Goal: Check status: Check status

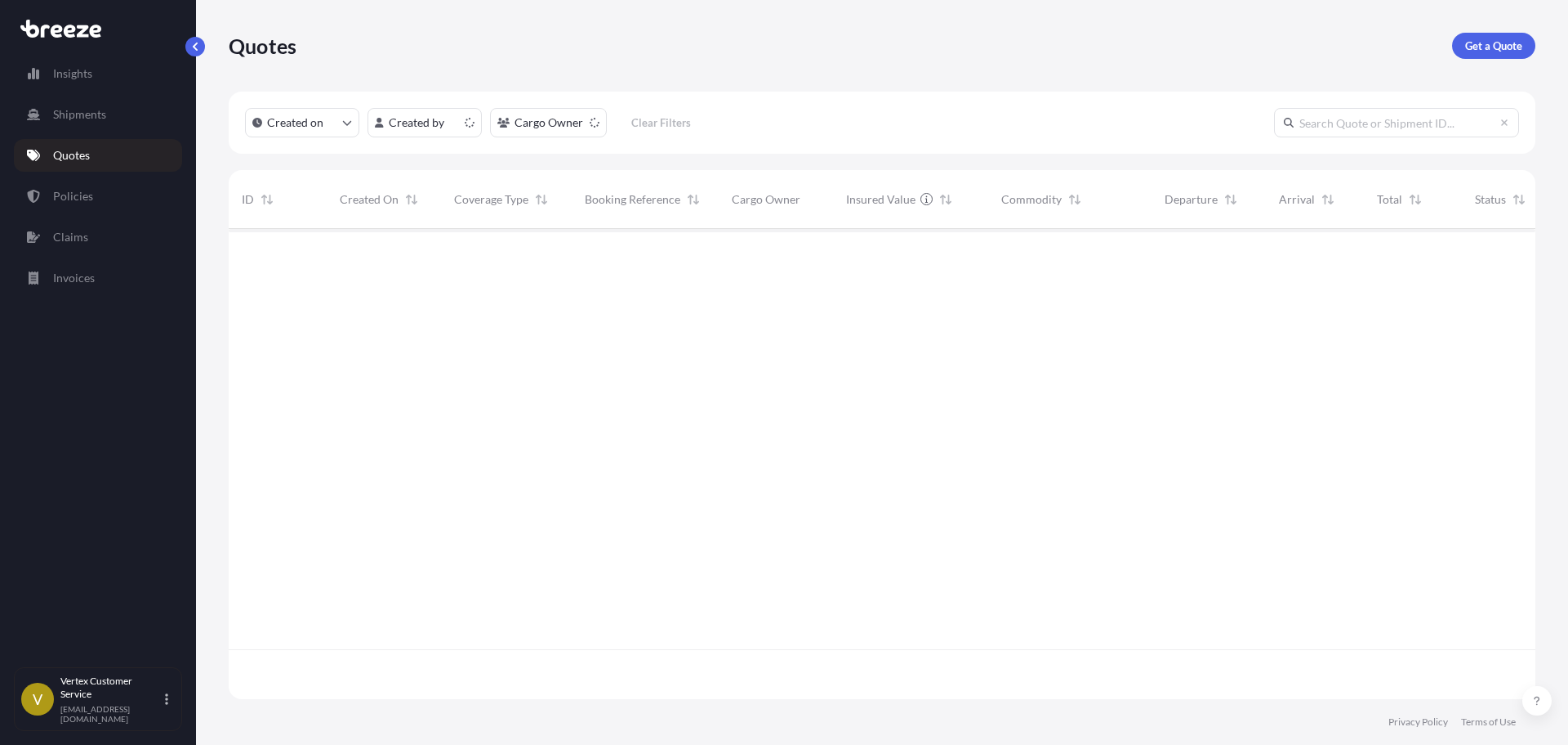
scroll to position [467, 1294]
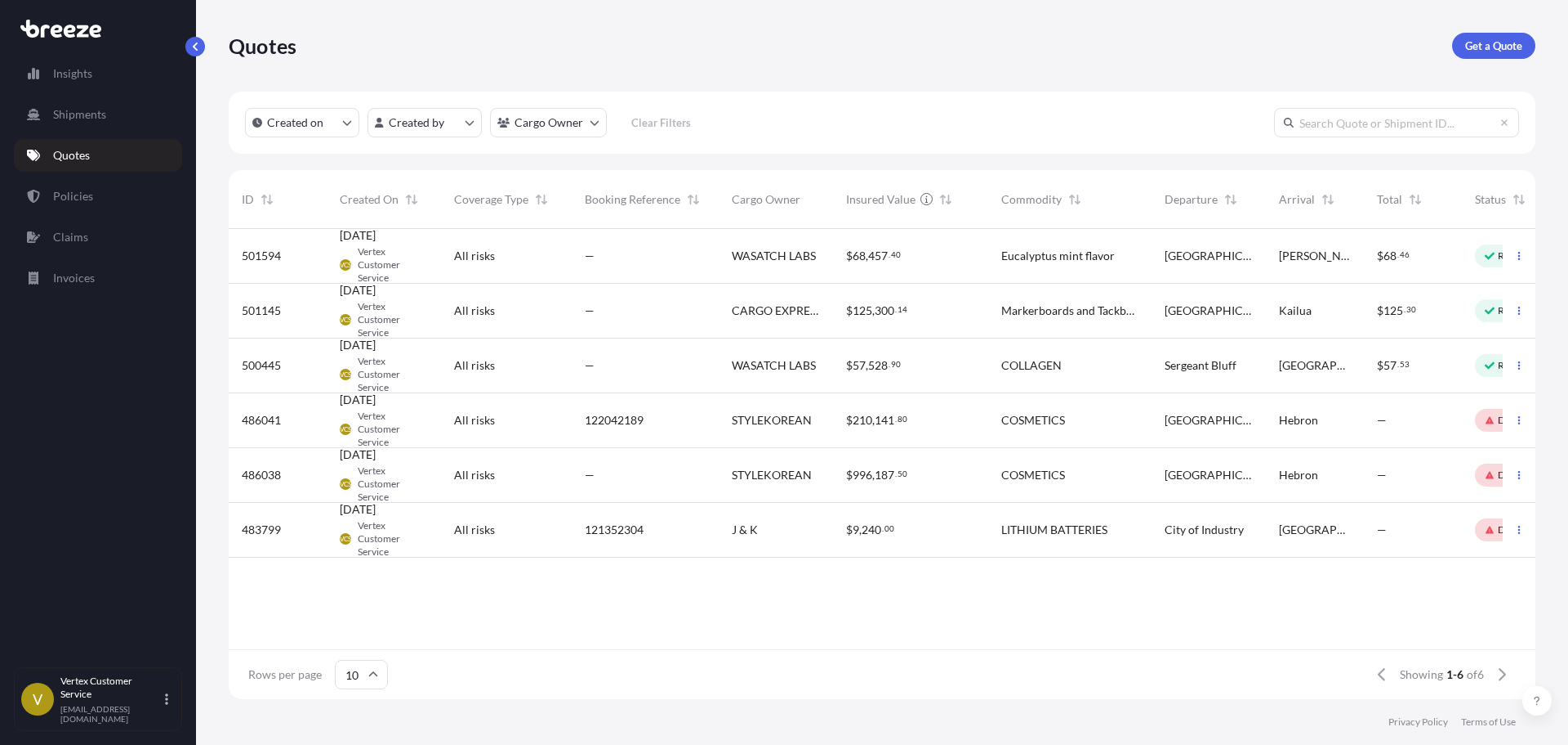
click at [719, 275] on div "WASATCH LABS" at bounding box center [776, 256] width 114 height 55
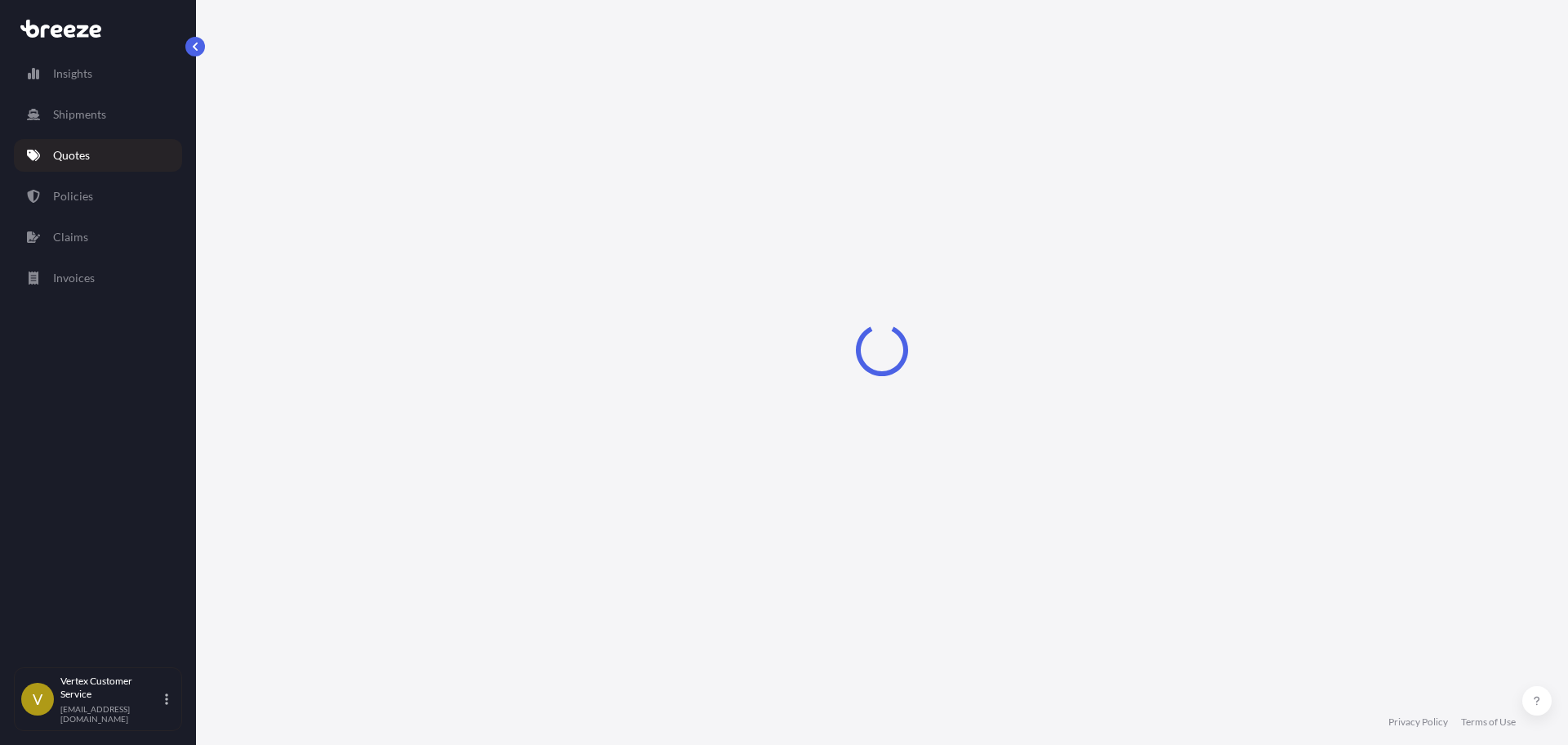
select select "Road"
select select "1"
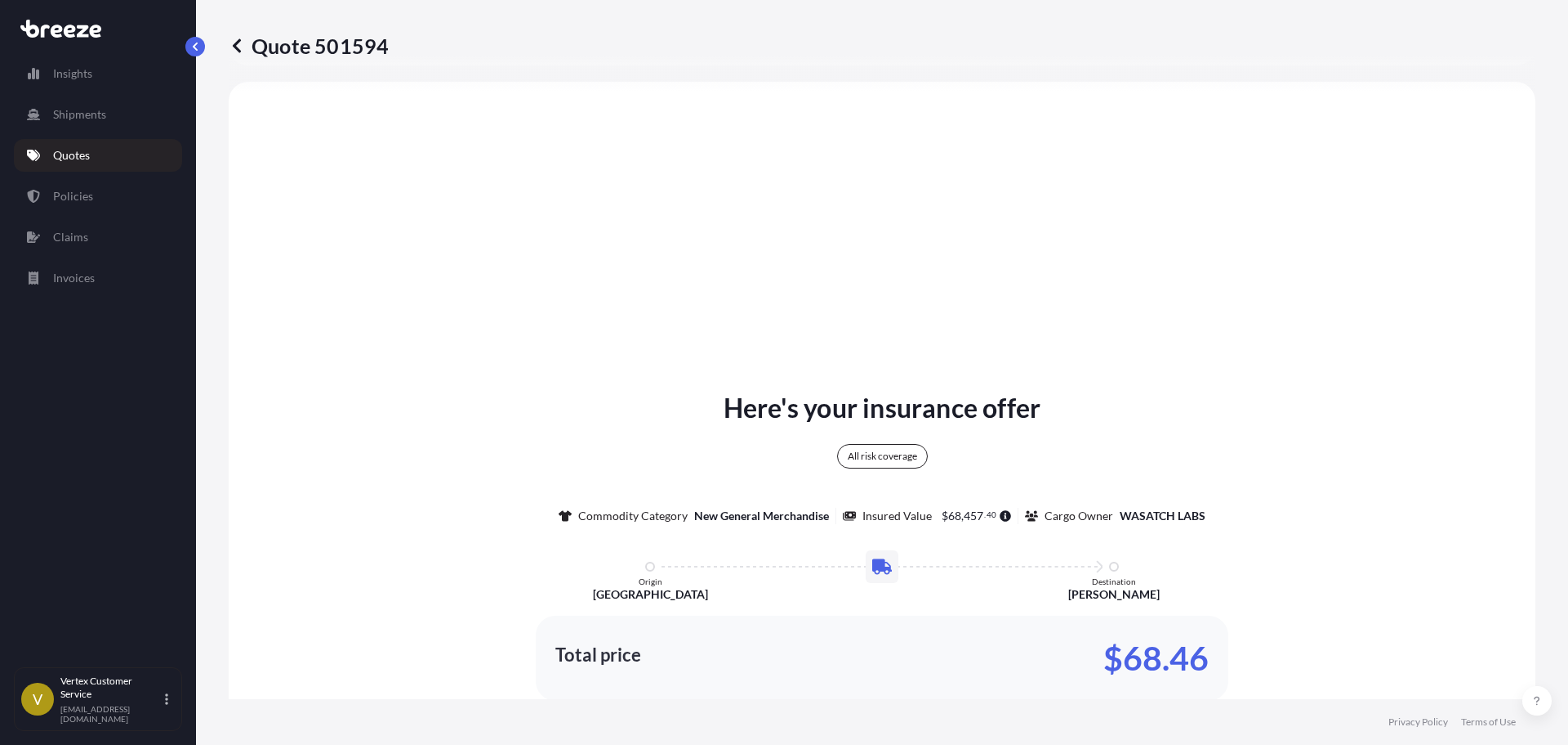
scroll to position [921, 0]
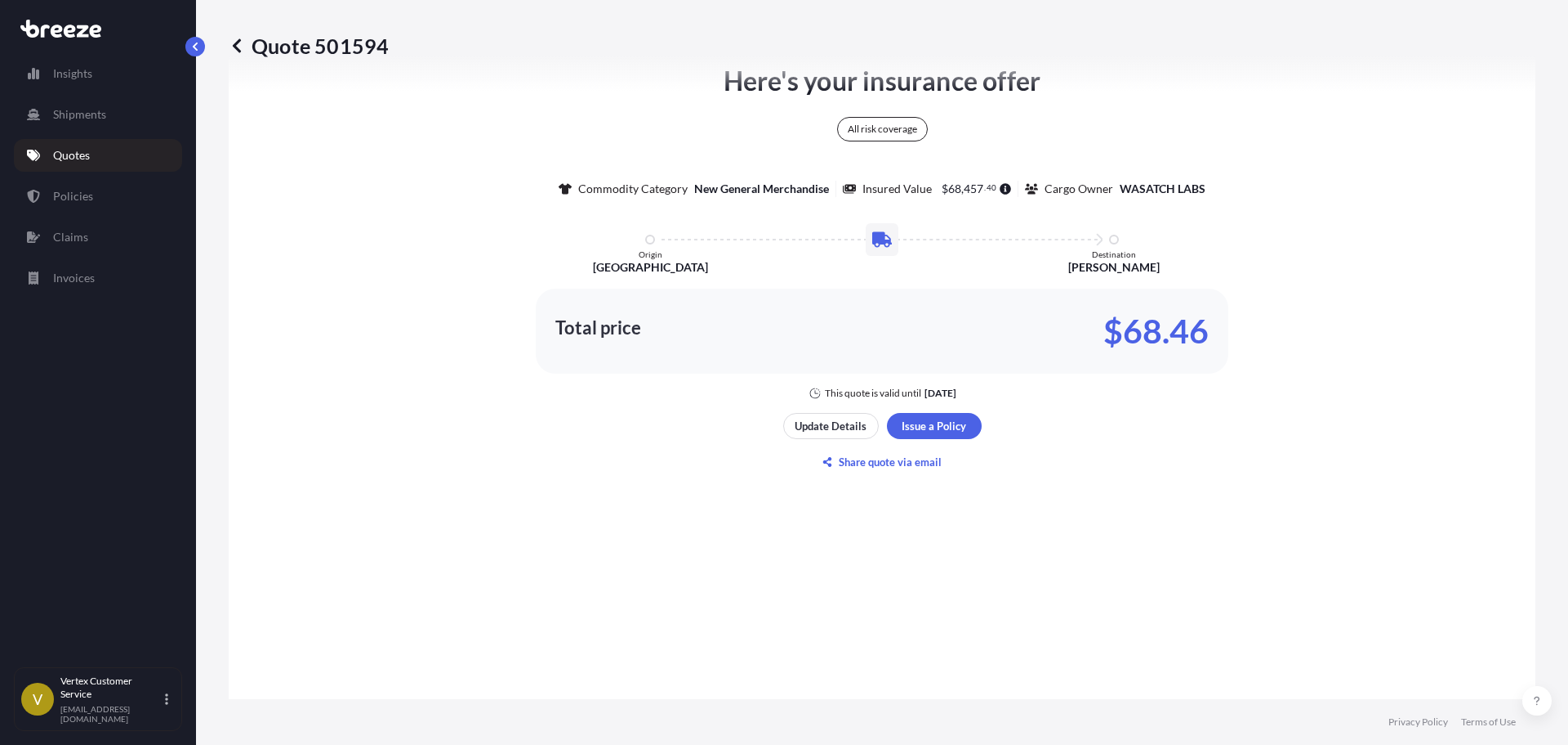
click at [361, 30] on div "Quote 501594" at bounding box center [882, 46] width 1307 height 92
click at [351, 37] on p "Quote 501594" at bounding box center [309, 46] width 160 height 26
copy p "501594"
click at [349, 48] on p "Quote 501594" at bounding box center [309, 46] width 160 height 26
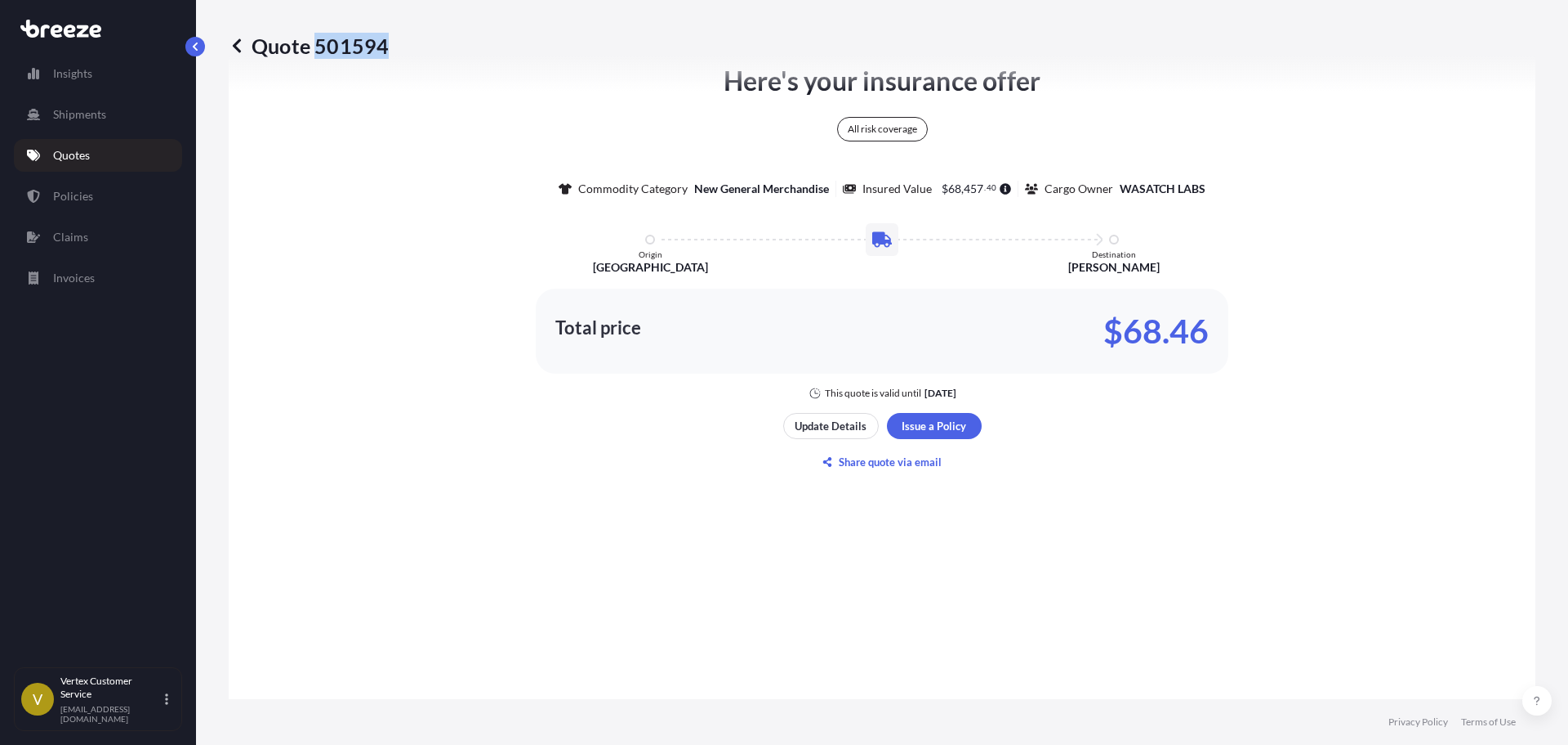
click at [349, 48] on p "Quote 501594" at bounding box center [309, 46] width 160 height 26
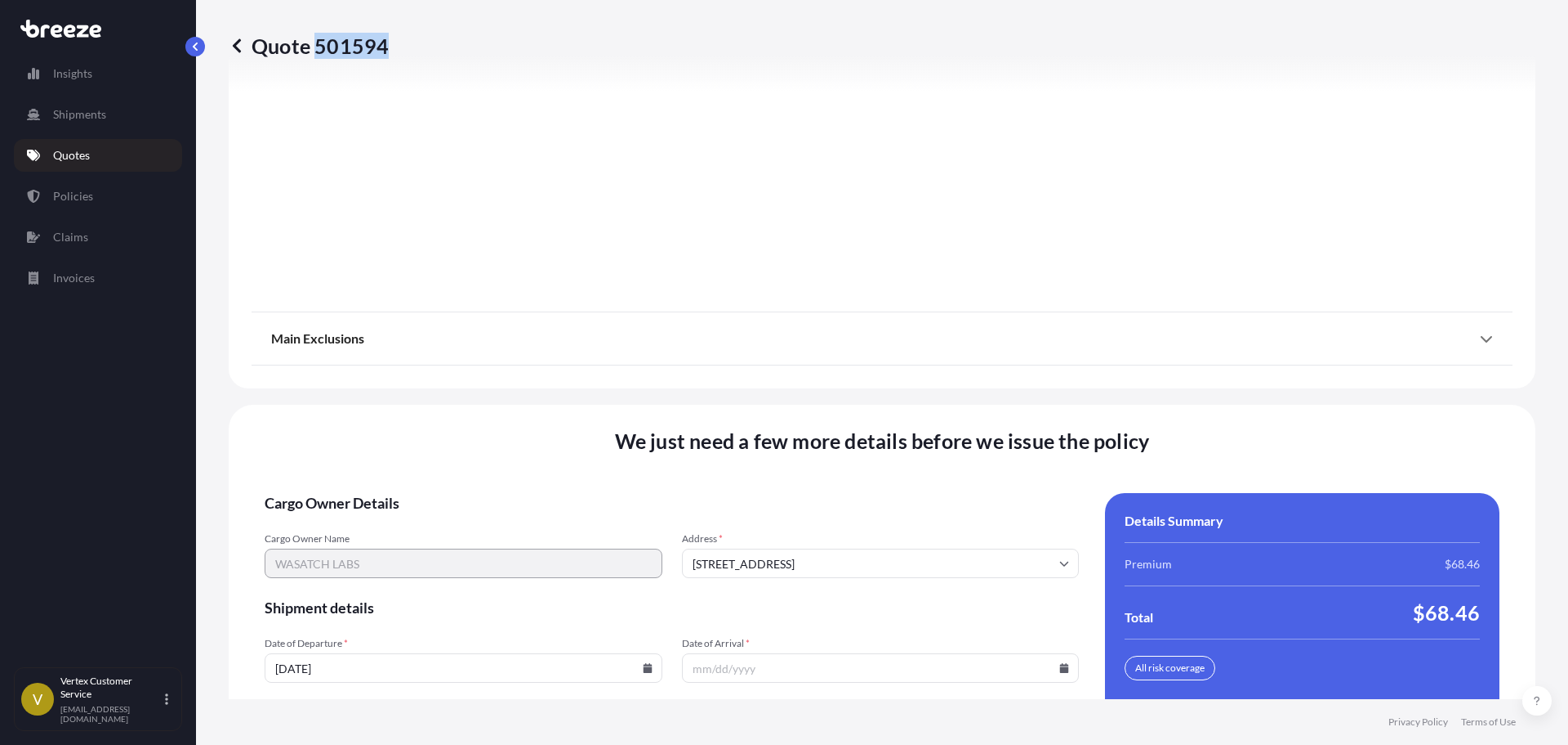
scroll to position [2093, 0]
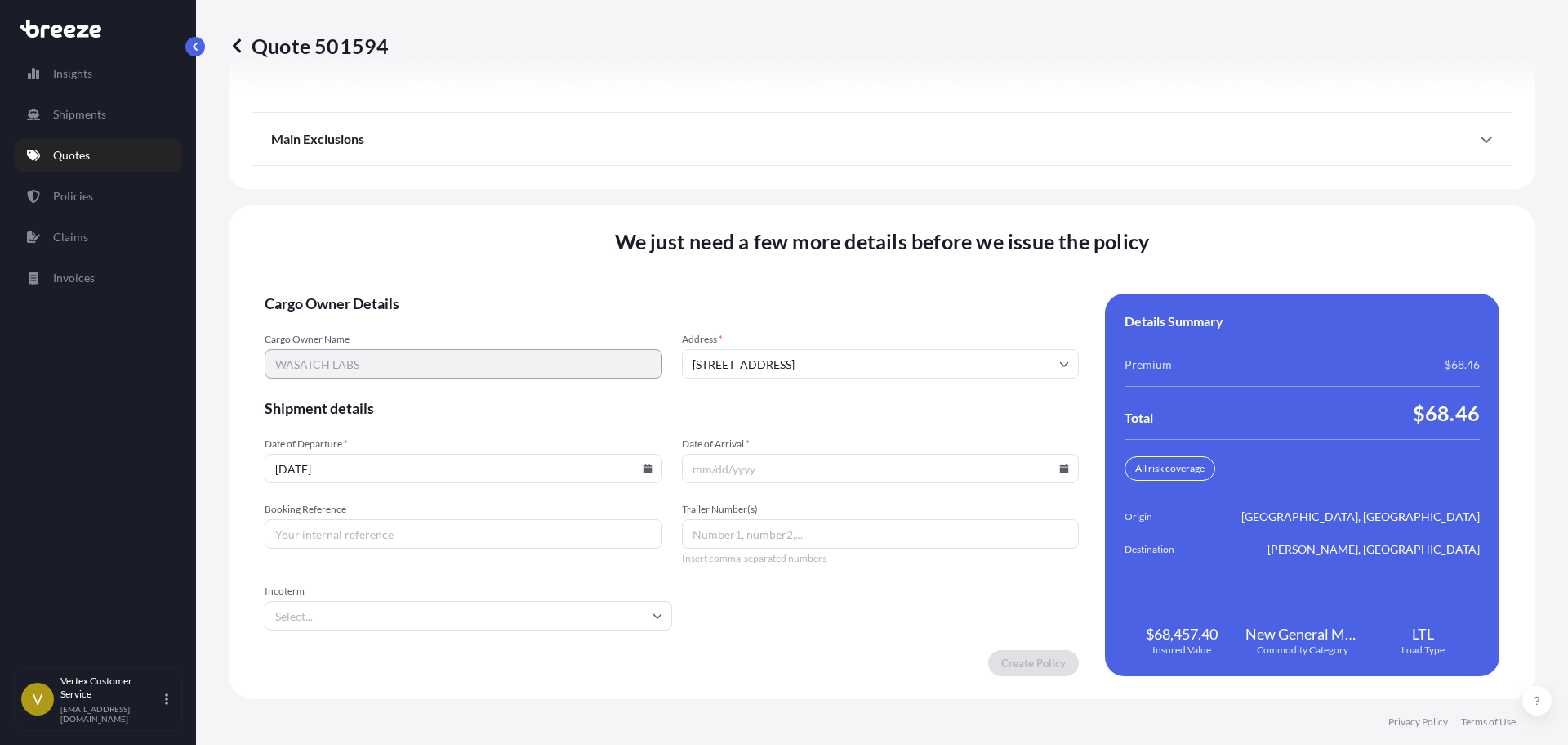
click at [789, 481] on input "Date of Arrival *" at bounding box center [881, 468] width 398 height 29
click at [1052, 477] on input "Date of Arrival *" at bounding box center [881, 468] width 398 height 29
click at [1059, 472] on icon at bounding box center [1064, 468] width 10 height 10
click at [839, 356] on button "22" at bounding box center [825, 347] width 26 height 26
type input "[DATE]"
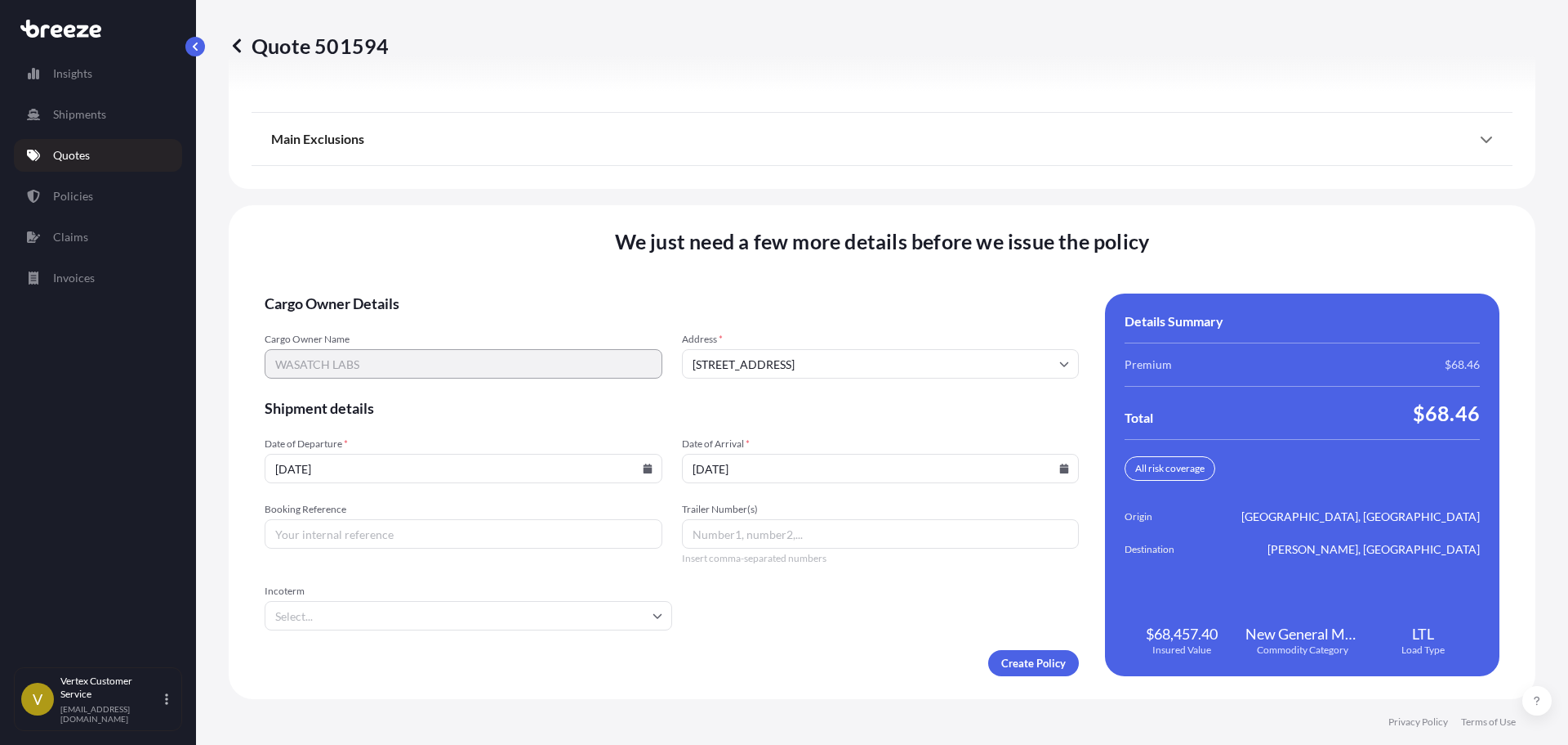
click at [334, 20] on div "Quote 501594 Route Details Place of loading Road Road Rail Origin * [GEOGRAPHIC…" at bounding box center [882, 349] width 1372 height 699
click at [378, 541] on input "Booking Reference" at bounding box center [464, 533] width 398 height 29
paste input "125600656"
type input "125600656"
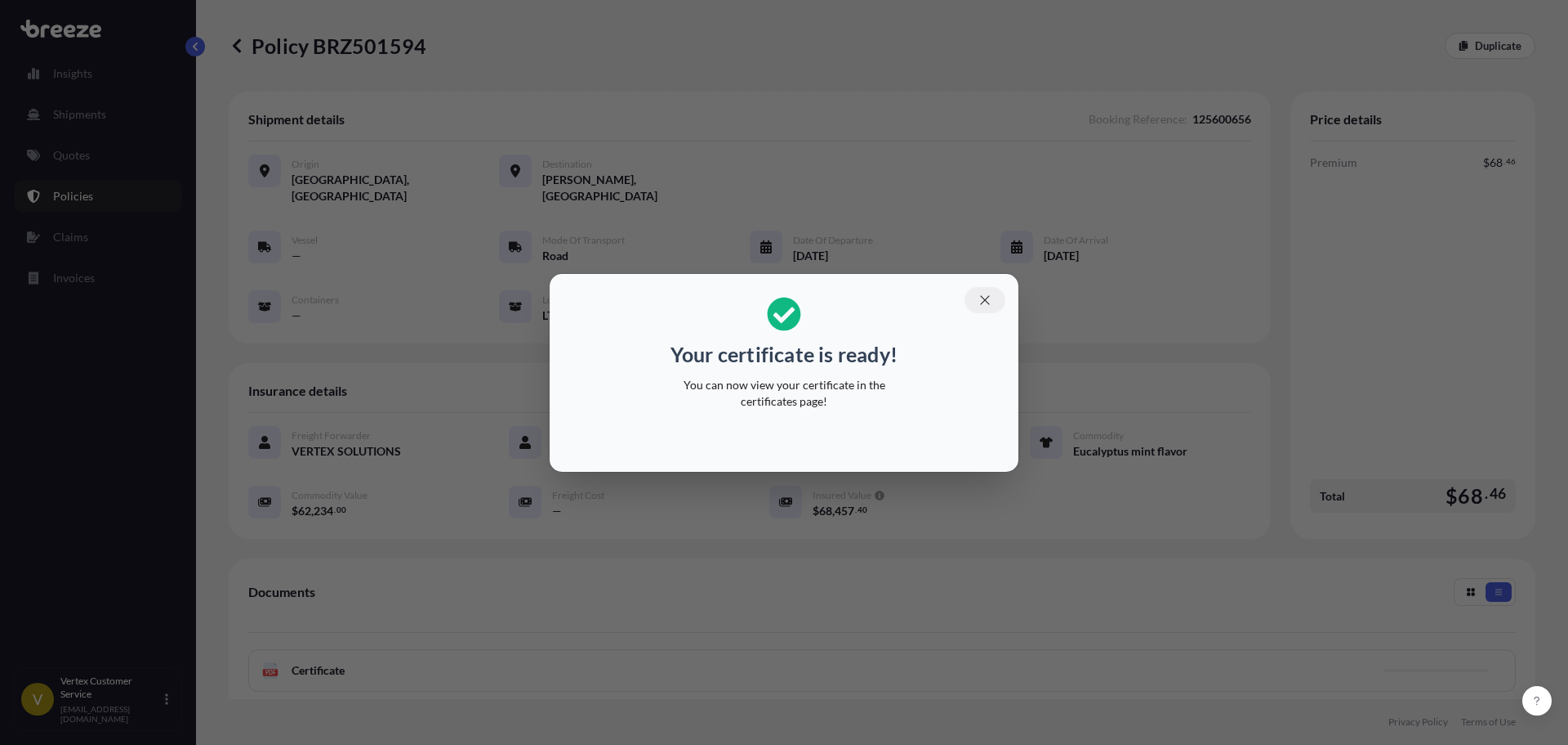
click at [987, 299] on icon "button" at bounding box center [984, 299] width 15 height 15
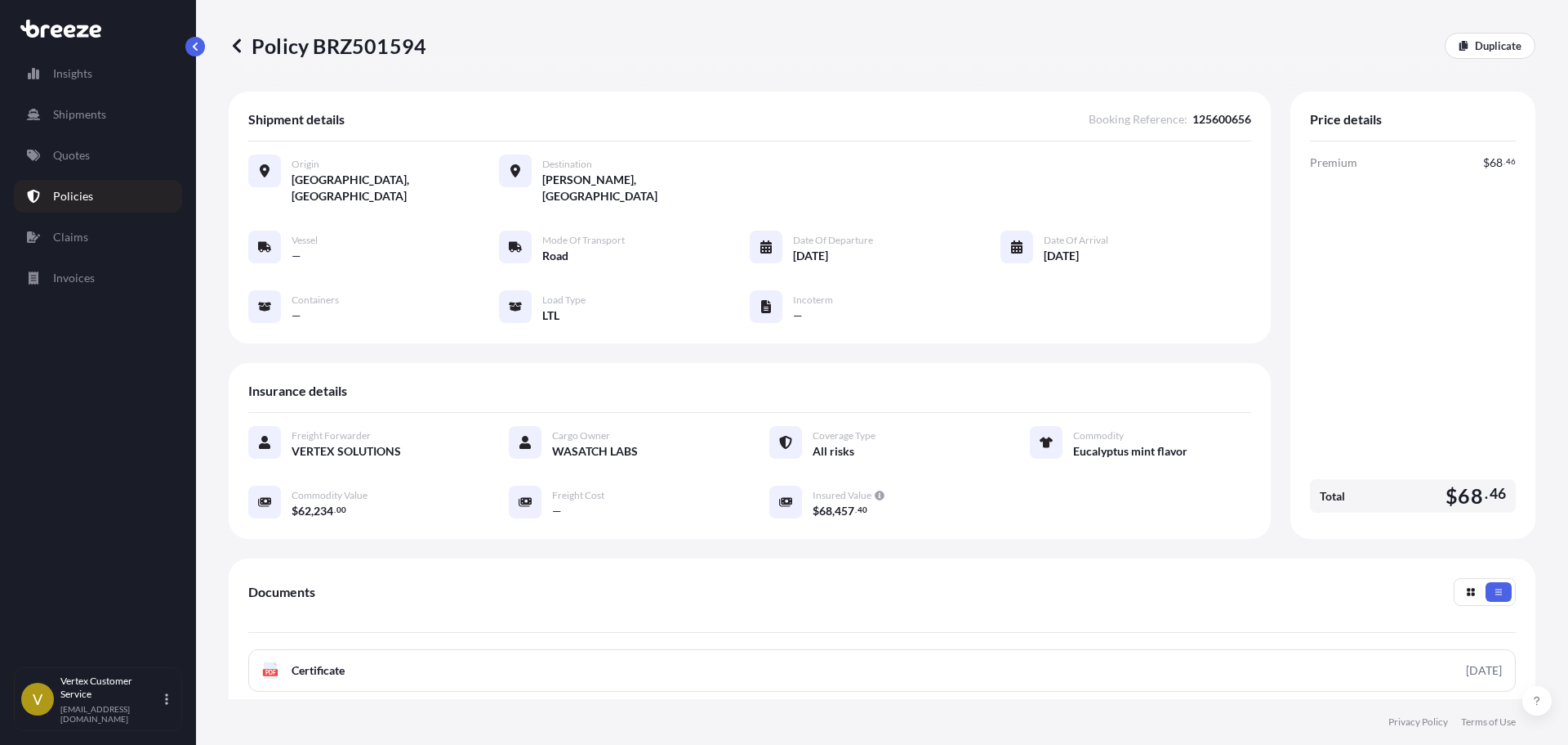
click at [393, 38] on p "Policy BRZ501594" at bounding box center [327, 46] width 198 height 26
copy p "BRZ501594"
